Goal: Information Seeking & Learning: Find specific fact

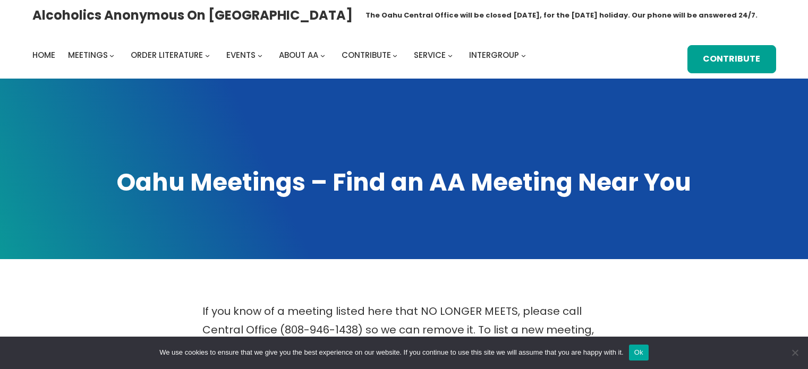
scroll to position [64, 0]
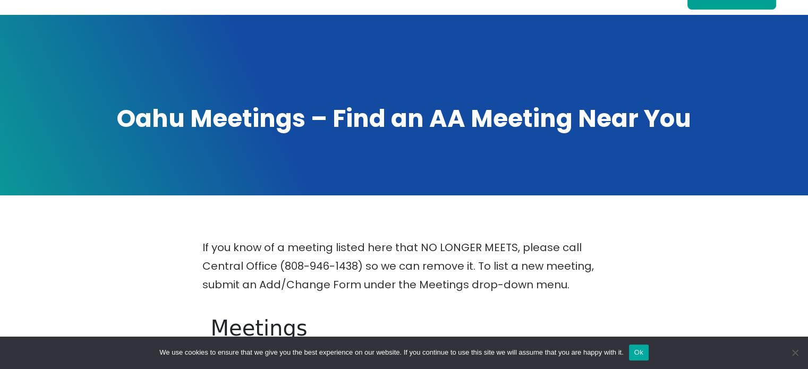
click at [643, 354] on button "Ok" at bounding box center [639, 353] width 20 height 16
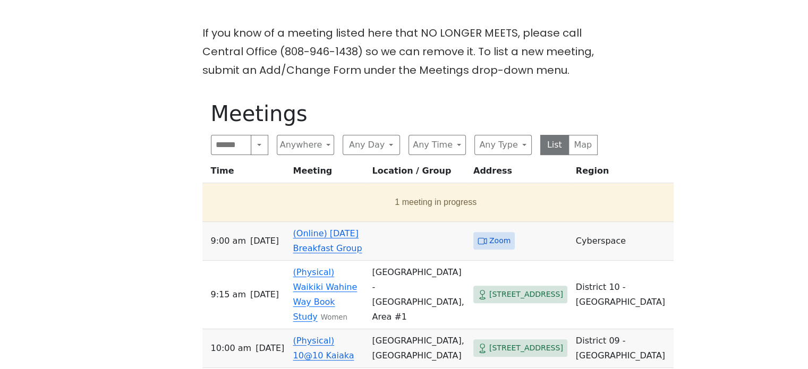
scroll to position [297, 0]
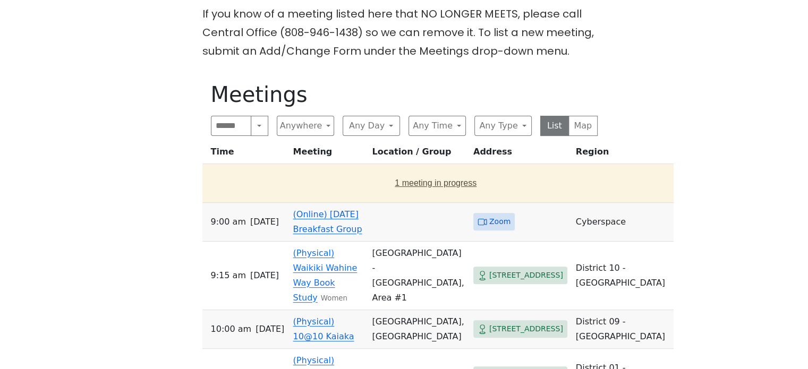
click at [364, 184] on button "1 meeting in progress" at bounding box center [436, 183] width 458 height 30
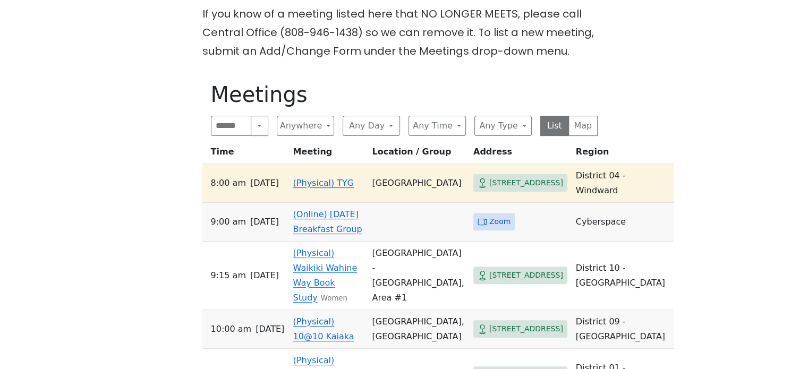
click at [308, 180] on link "(Physical) TYG" at bounding box center [323, 183] width 61 height 10
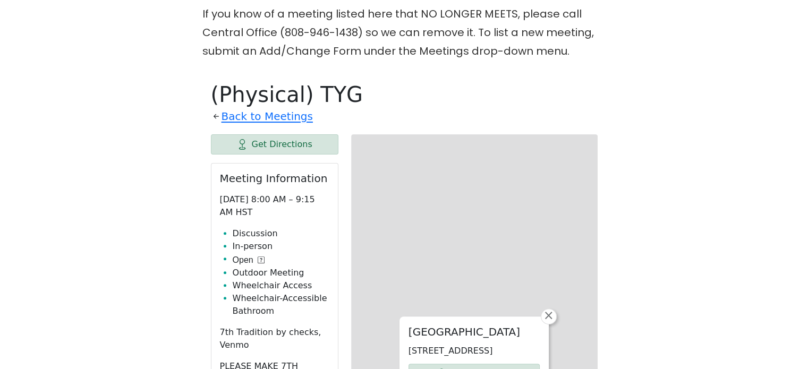
scroll to position [370, 0]
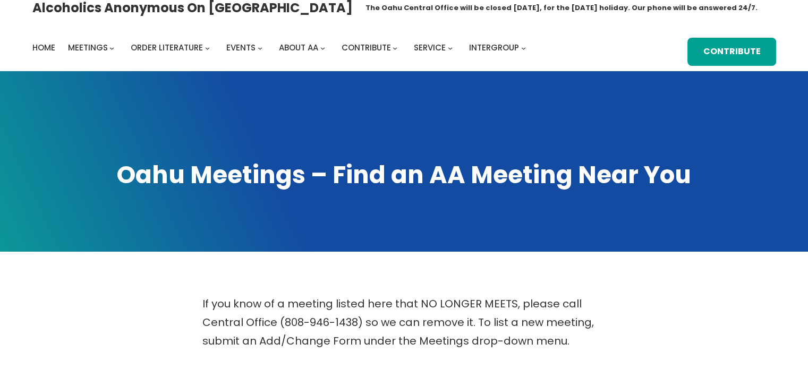
scroll to position [0, 0]
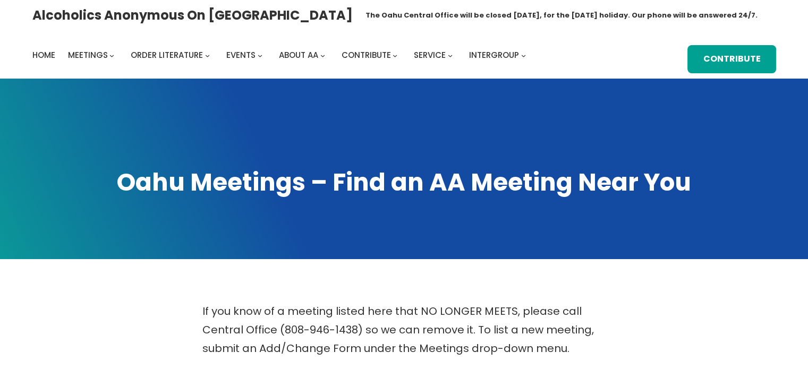
scroll to position [297, 0]
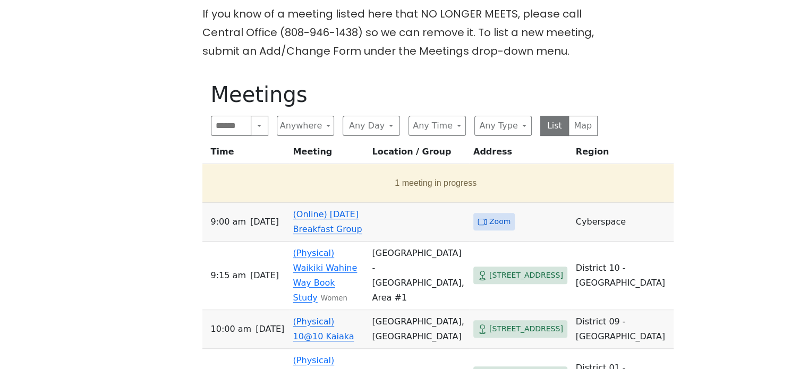
click at [83, 138] on div "If you know of a meeting listed here that NO LONGER MEETS, please call Central …" at bounding box center [403, 356] width 727 height 703
click at [373, 186] on button "1 meeting in progress" at bounding box center [436, 183] width 458 height 30
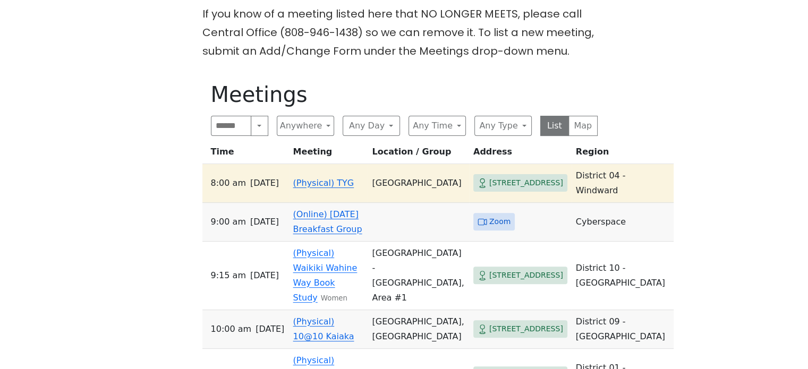
click at [633, 79] on div "If you know of a meeting listed here that NO LONGER MEETS, please call Central …" at bounding box center [403, 356] width 727 height 703
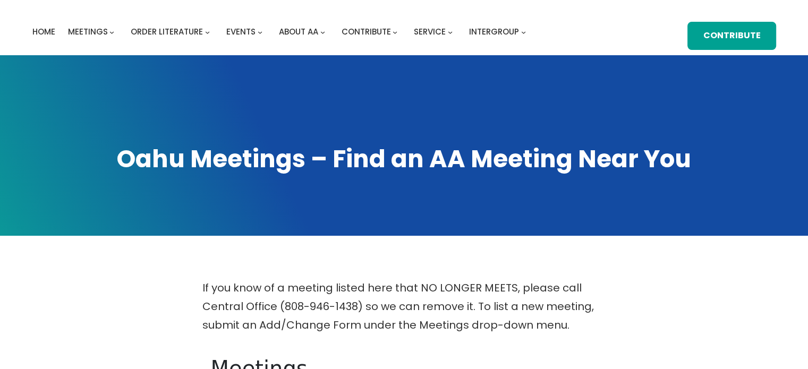
scroll to position [0, 0]
